Goal: Browse casually

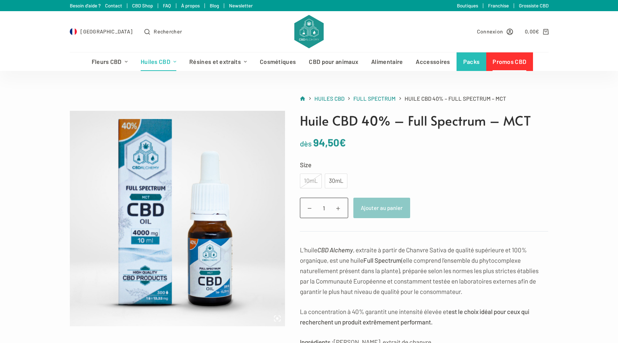
click at [309, 31] on img at bounding box center [308, 31] width 29 height 33
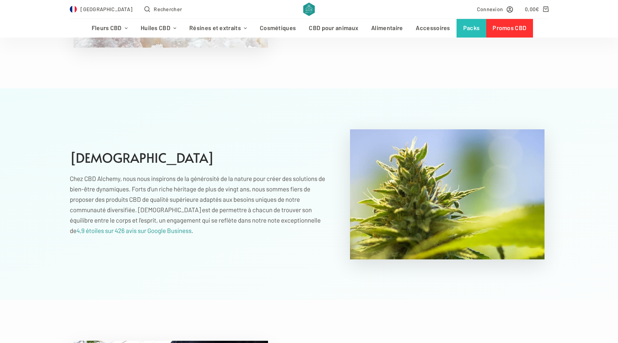
scroll to position [2598, 0]
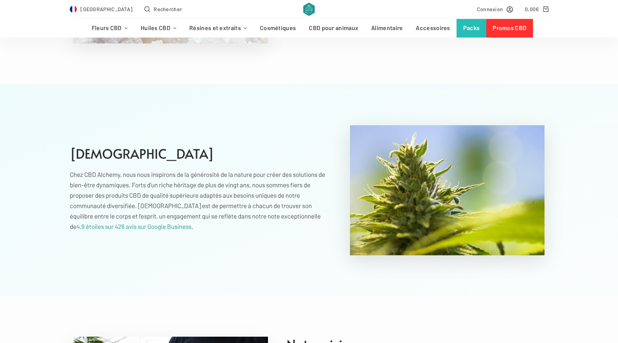
click at [289, 270] on section "[DEMOGRAPHIC_DATA] Chez CBD Alchemy, nous nous inspirons de la générosité de la…" at bounding box center [309, 189] width 618 height 211
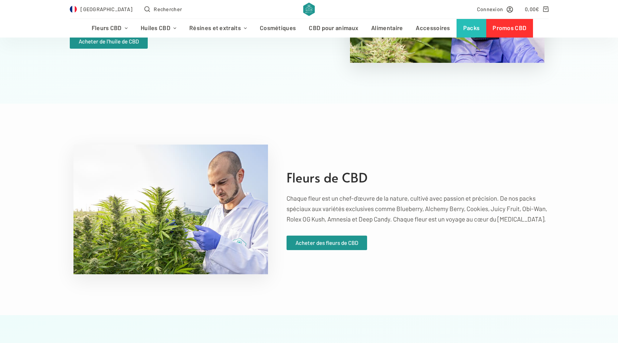
scroll to position [1522, 0]
